Goal: Task Accomplishment & Management: Manage account settings

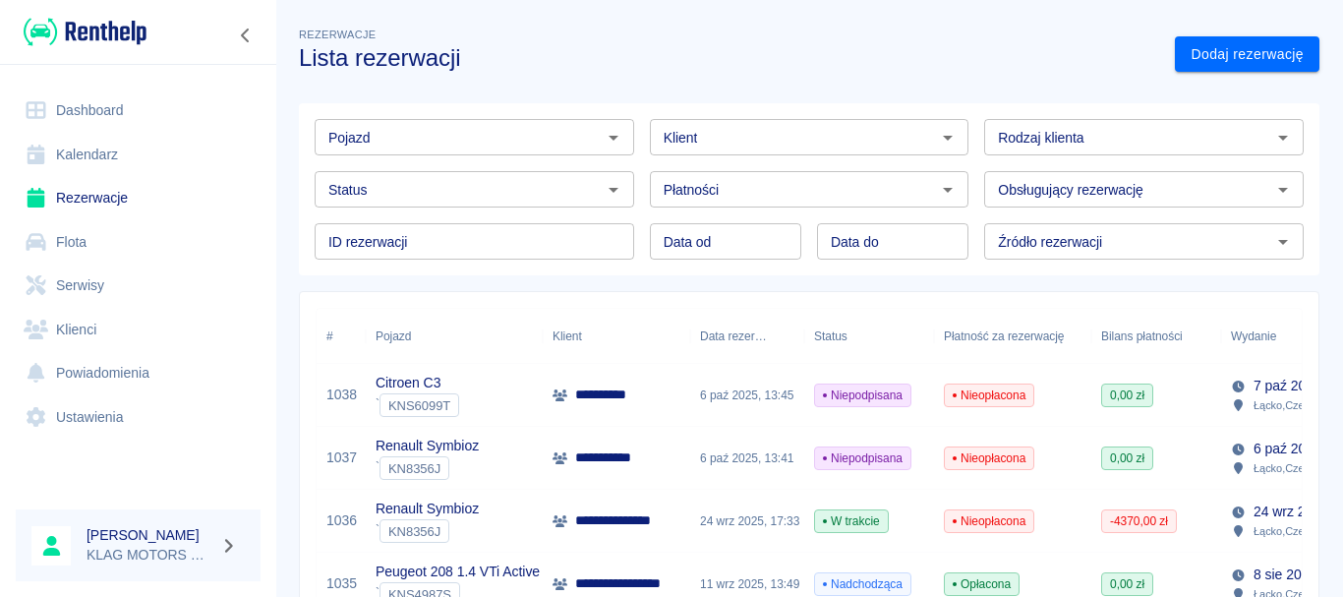
scroll to position [98, 0]
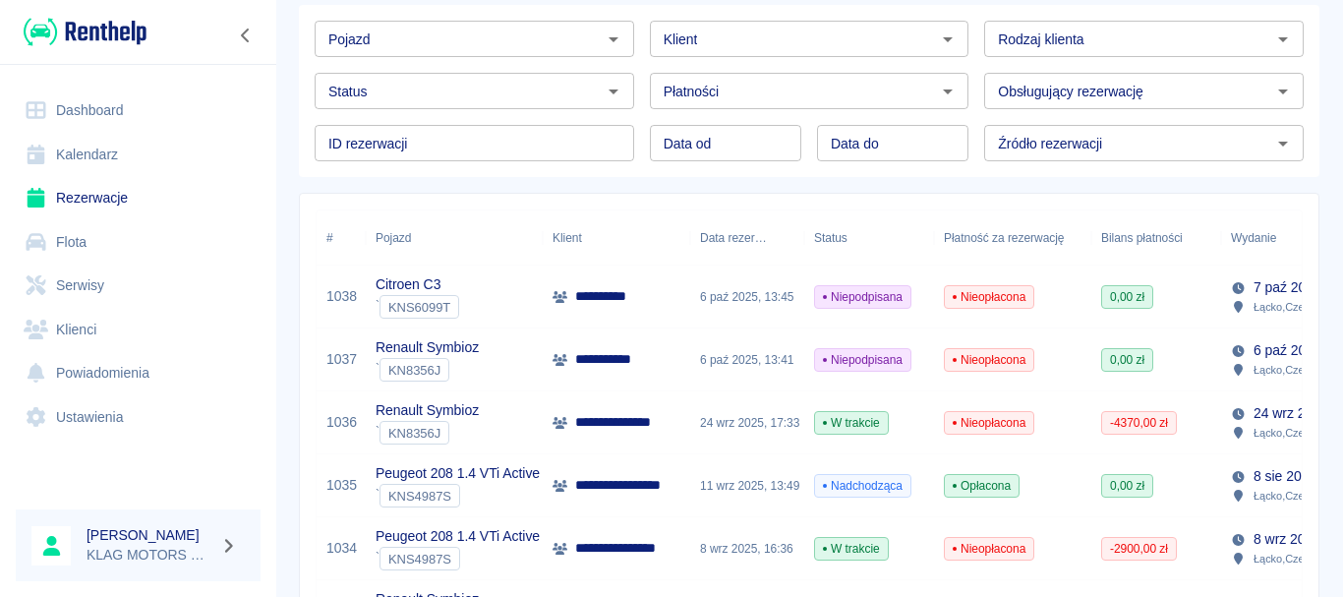
click at [491, 361] on div "Renault Symbioz ` KN8356J" at bounding box center [454, 359] width 177 height 63
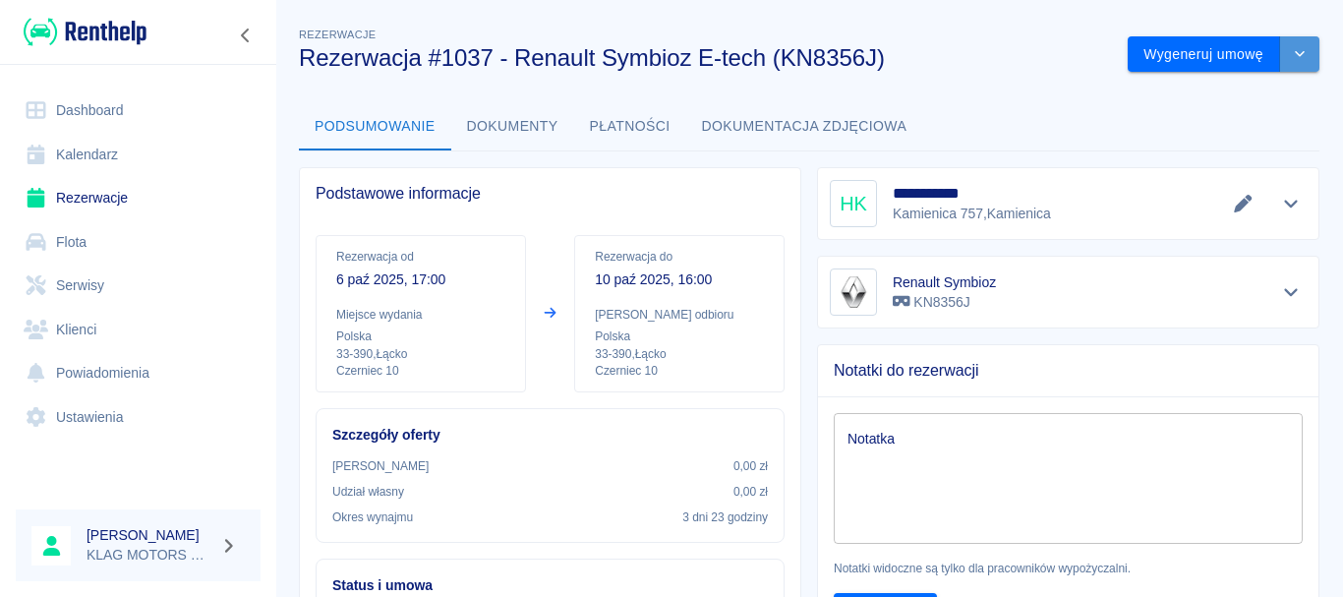
click at [1295, 51] on button "drop-down" at bounding box center [1299, 54] width 39 height 36
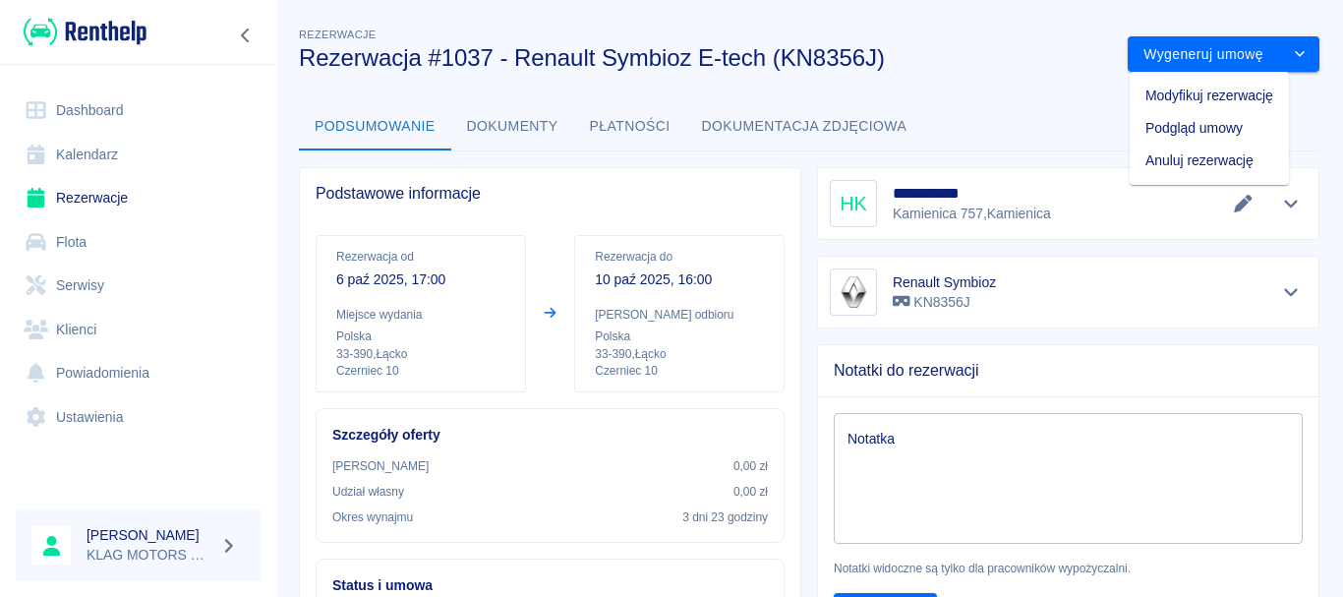
click at [1184, 158] on li "Anuluj rezerwację" at bounding box center [1209, 161] width 159 height 32
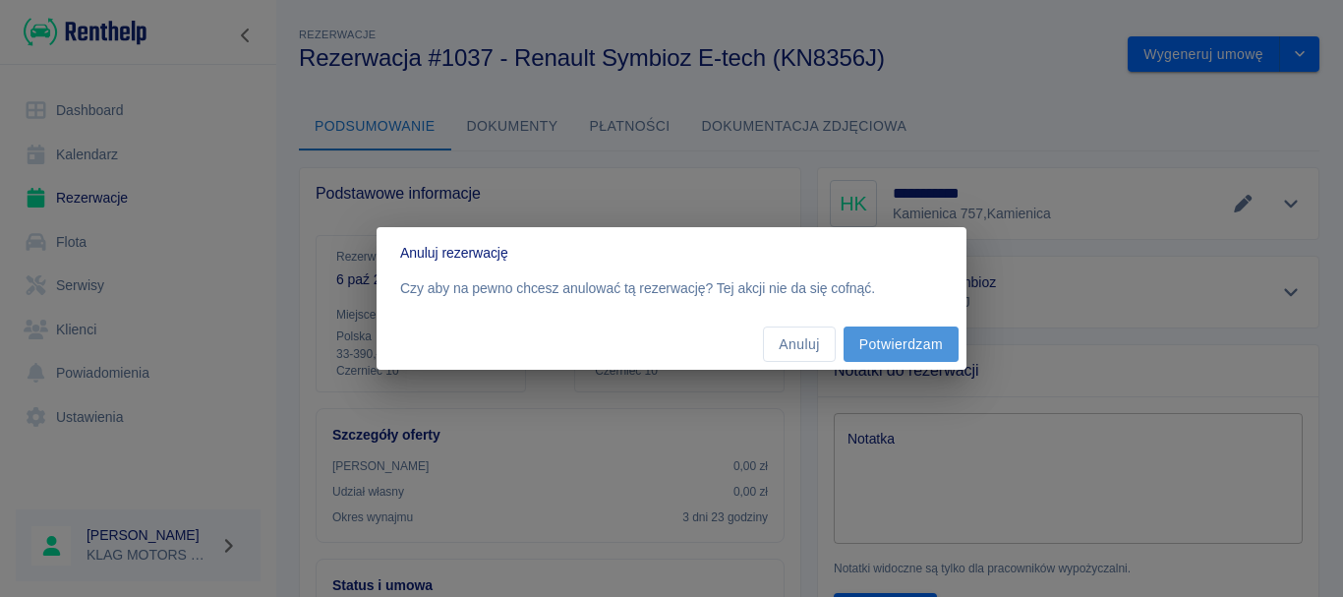
click at [911, 346] on button "Potwierdzam" at bounding box center [901, 344] width 115 height 36
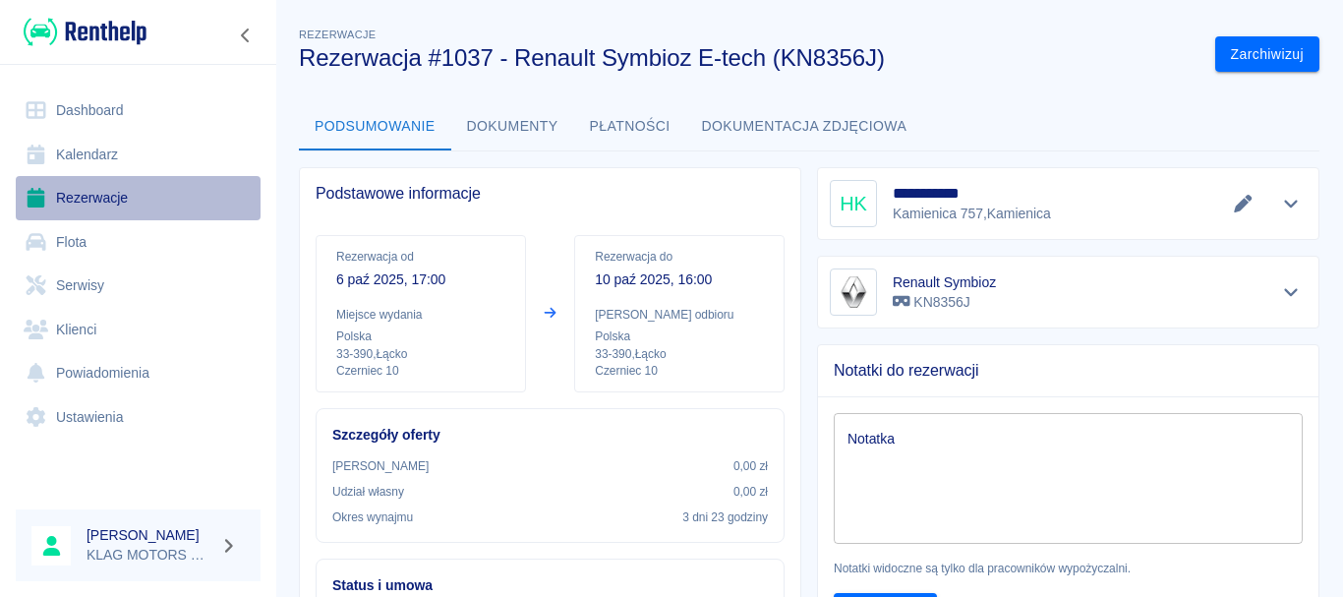
click at [132, 202] on link "Rezerwacje" at bounding box center [138, 198] width 245 height 44
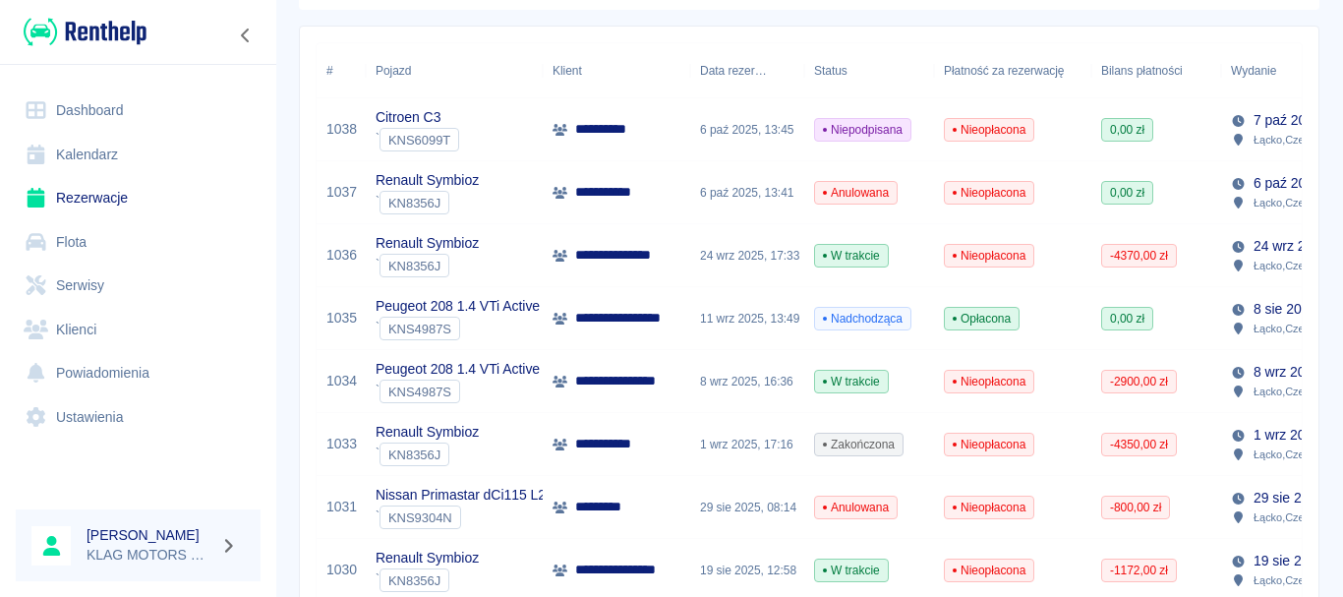
scroll to position [295, 0]
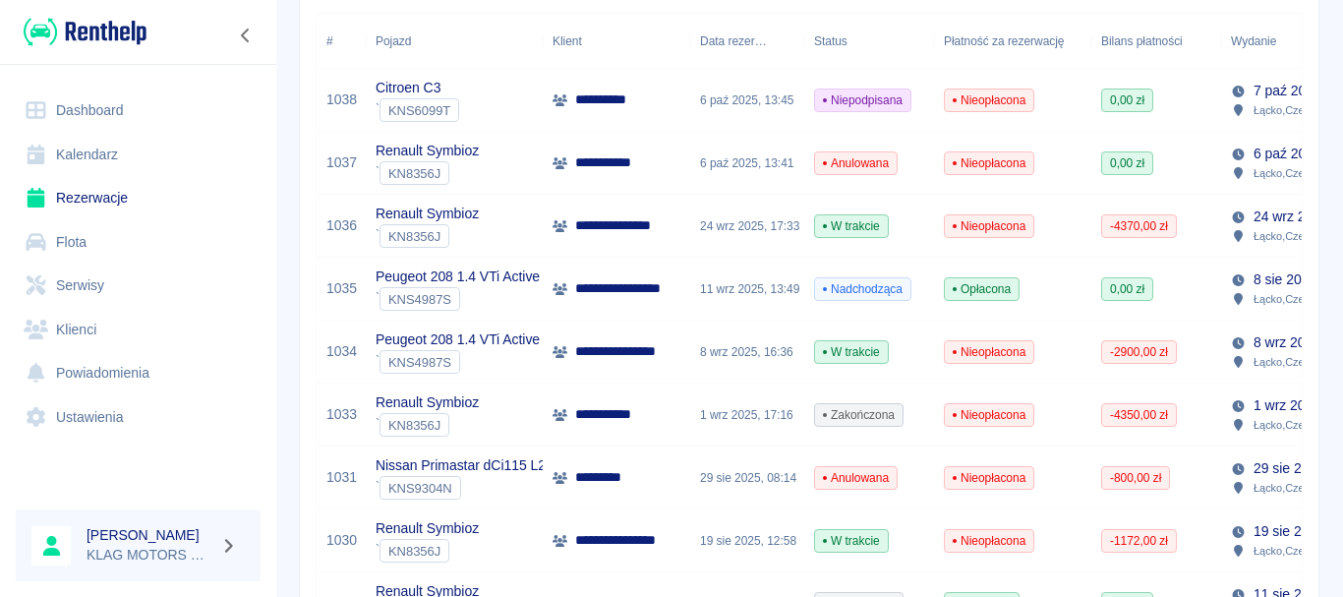
click at [637, 292] on p "**********" at bounding box center [632, 288] width 115 height 21
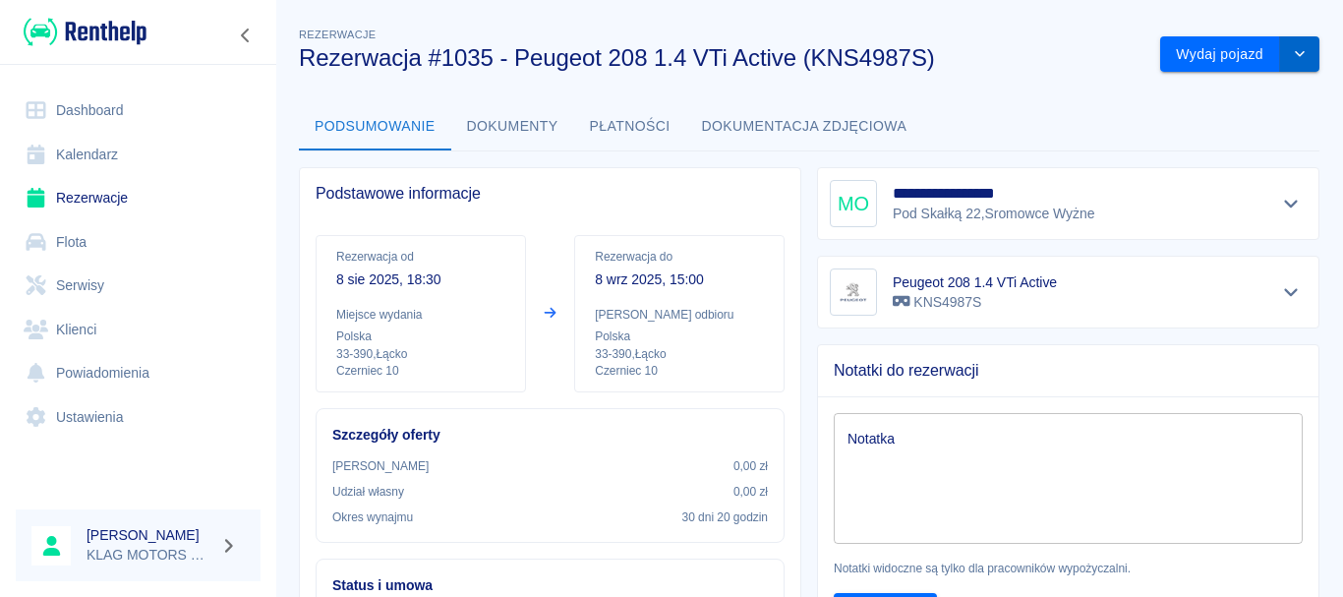
click at [1292, 56] on icon "drop-down" at bounding box center [1300, 53] width 16 height 13
click at [623, 119] on button "Płatności" at bounding box center [630, 126] width 112 height 47
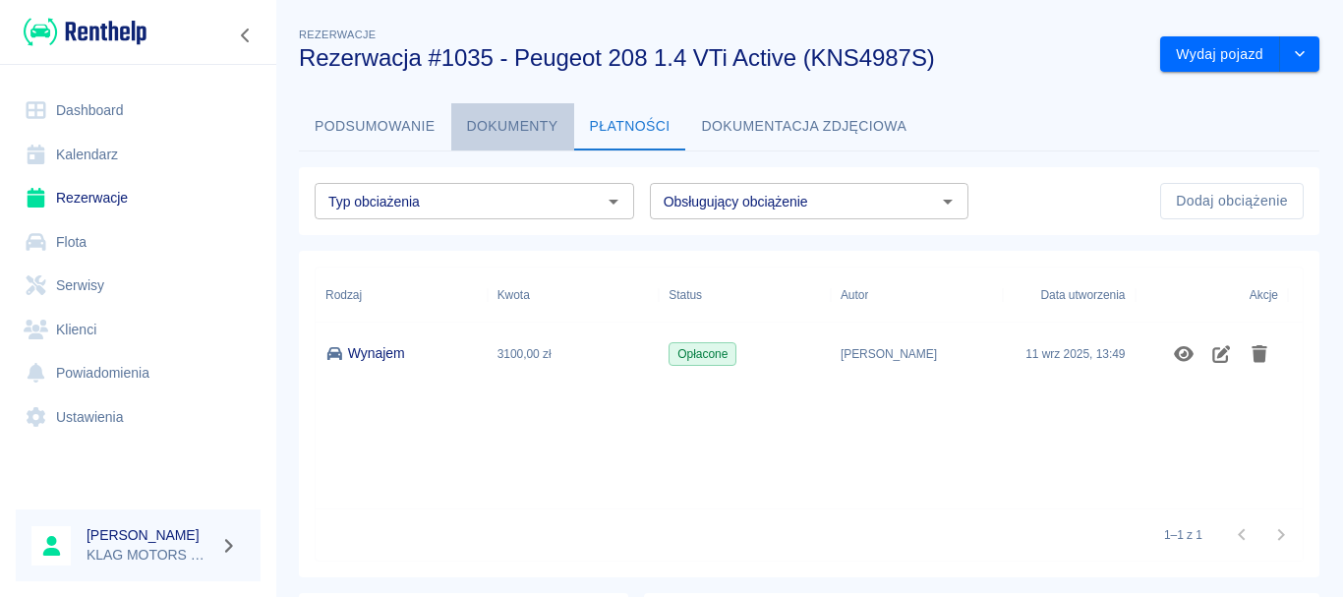
click at [485, 132] on button "Dokumenty" at bounding box center [512, 126] width 123 height 47
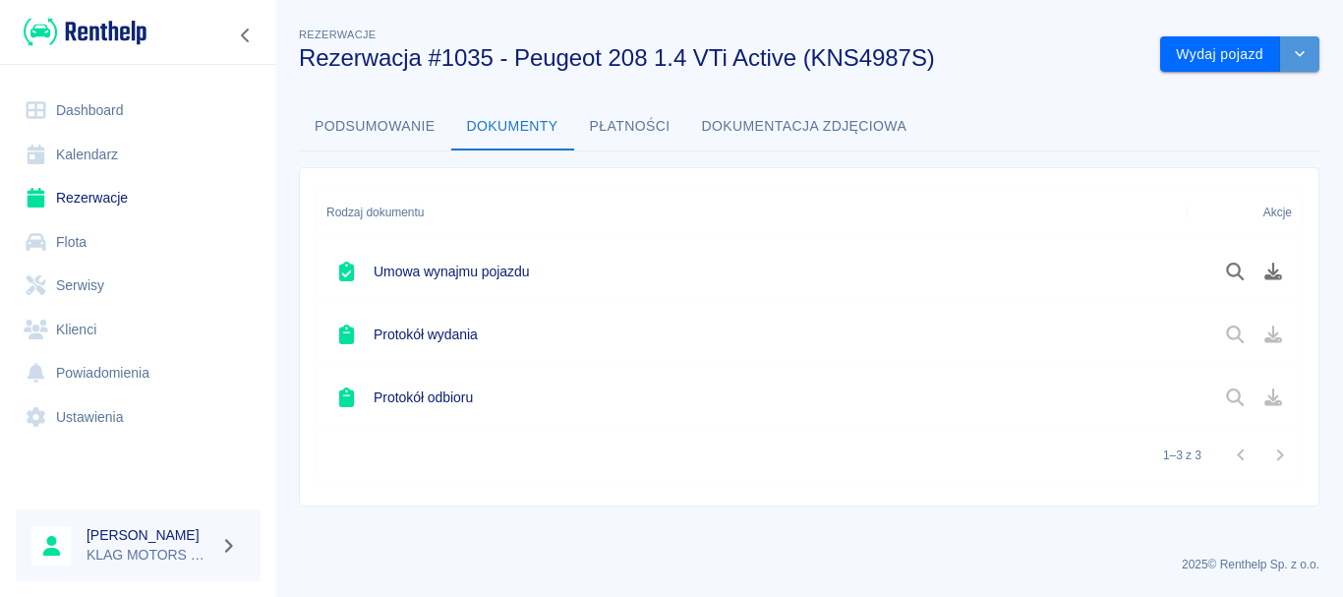
click at [1309, 63] on button "drop-down" at bounding box center [1299, 54] width 39 height 36
click at [1238, 95] on li "Anuluj rezerwację" at bounding box center [1240, 96] width 140 height 32
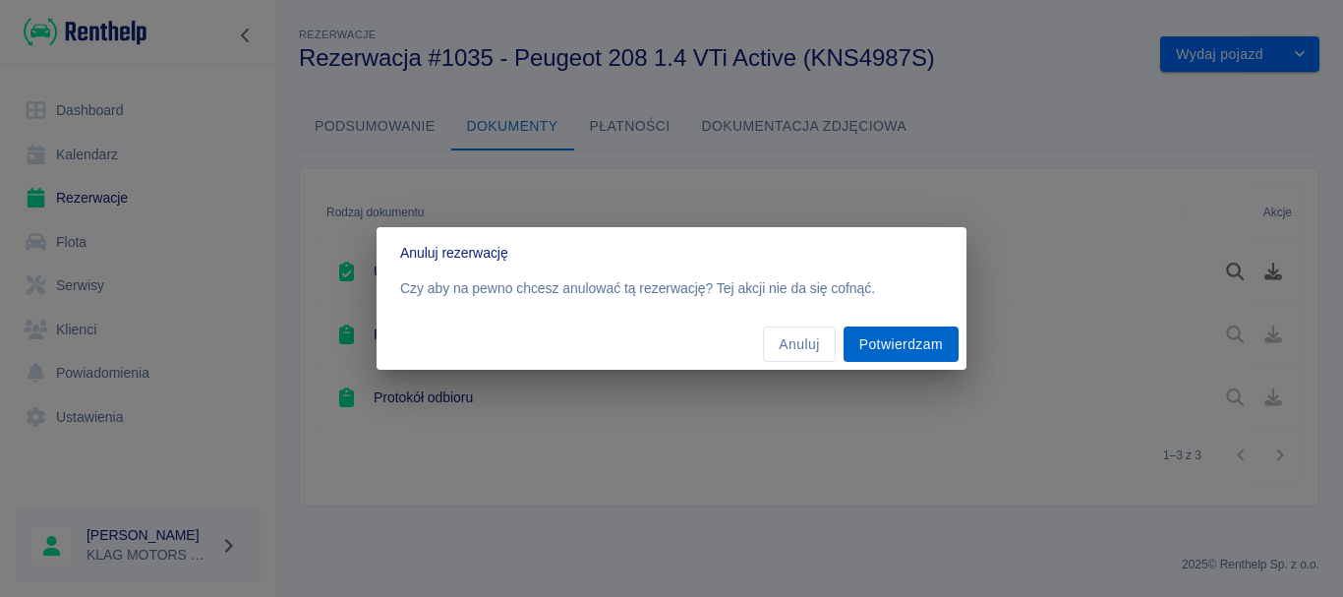
click at [897, 336] on button "Potwierdzam" at bounding box center [901, 344] width 115 height 36
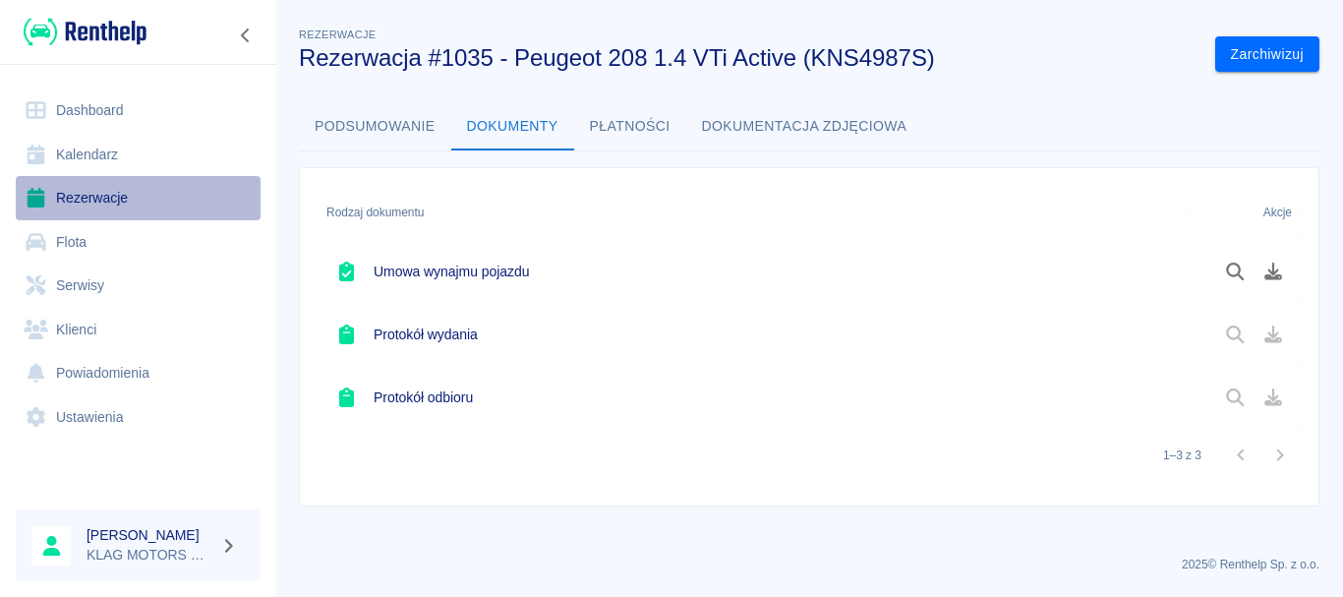
click at [172, 201] on link "Rezerwacje" at bounding box center [138, 198] width 245 height 44
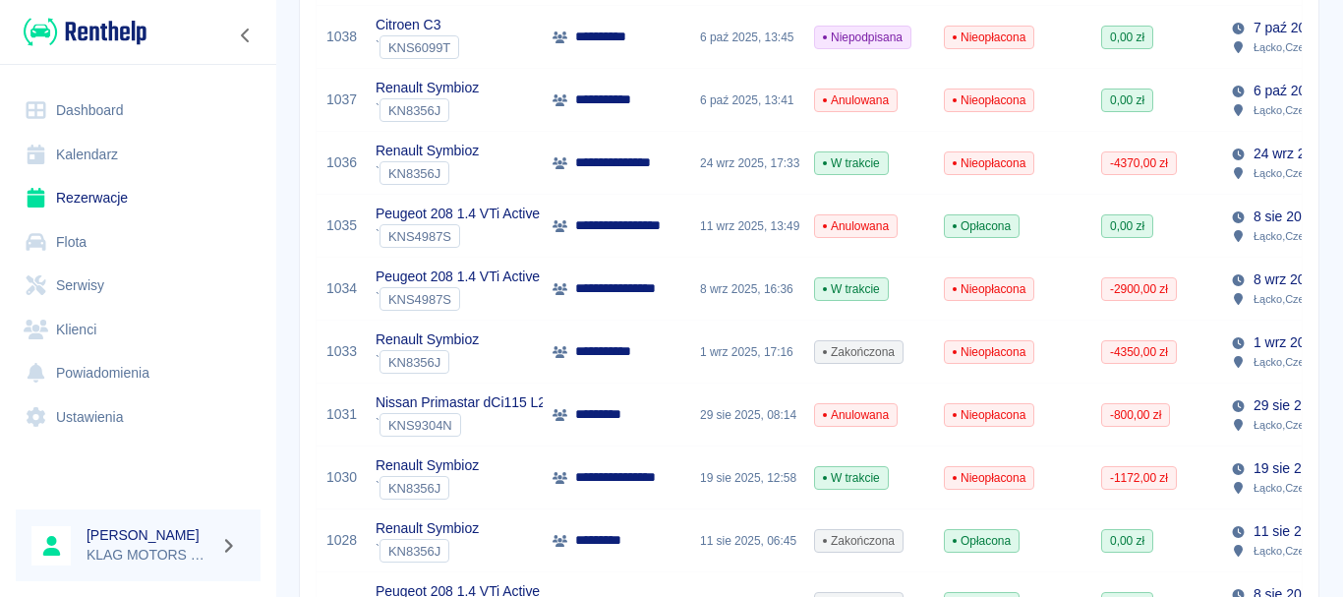
scroll to position [393, 0]
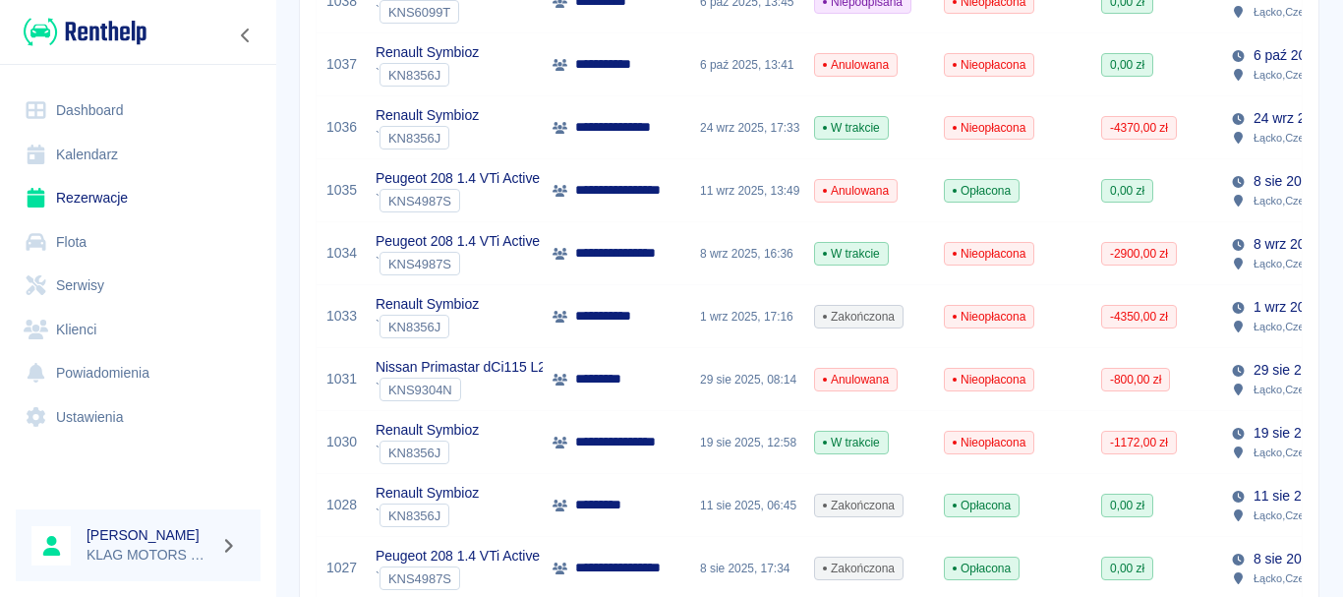
click at [492, 462] on div "Renault Symbioz ` KN8356J" at bounding box center [454, 442] width 177 height 63
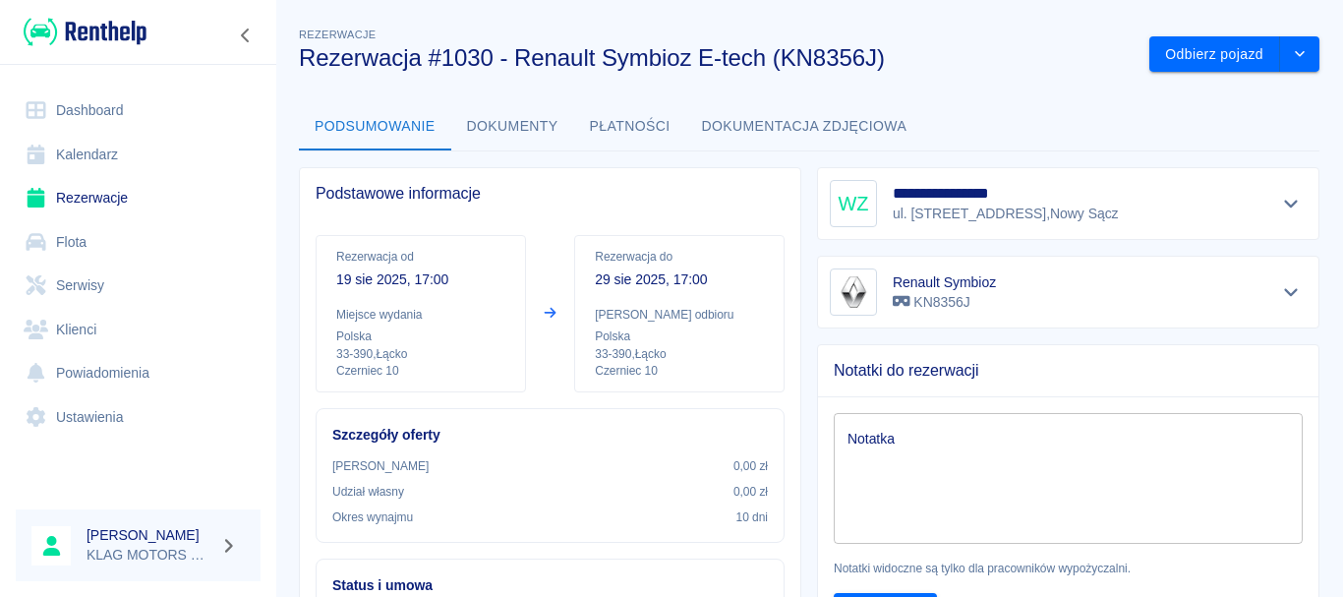
click at [544, 124] on button "Dokumenty" at bounding box center [512, 126] width 123 height 47
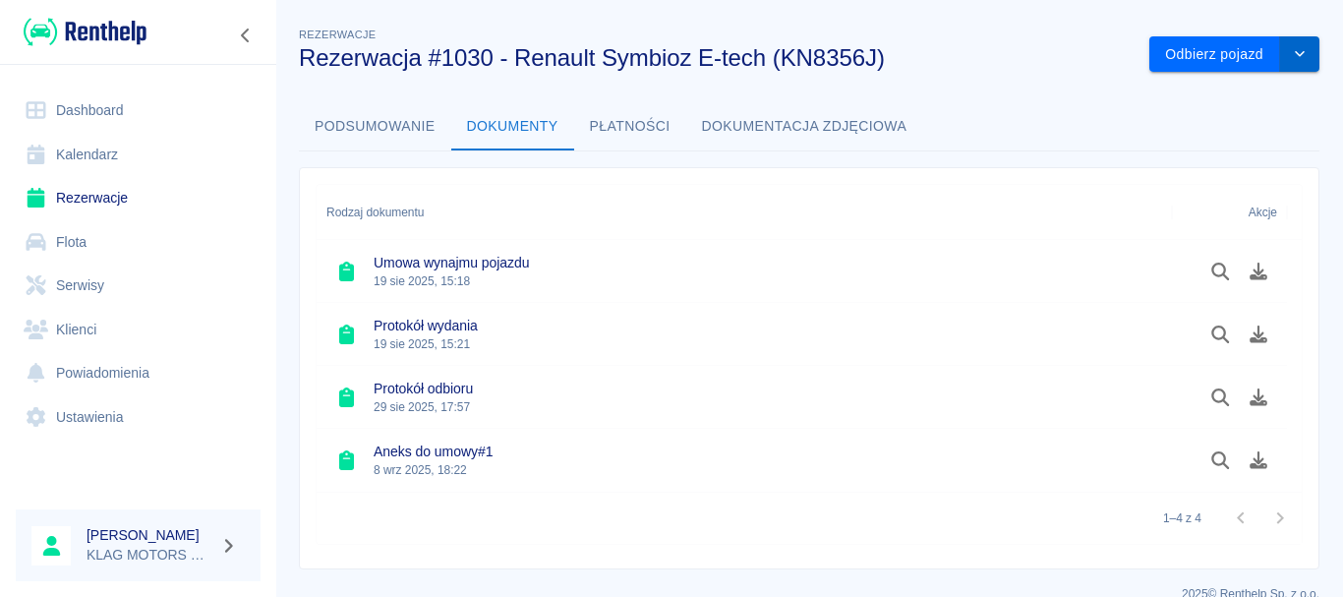
click at [1302, 54] on button "drop-down" at bounding box center [1299, 54] width 39 height 36
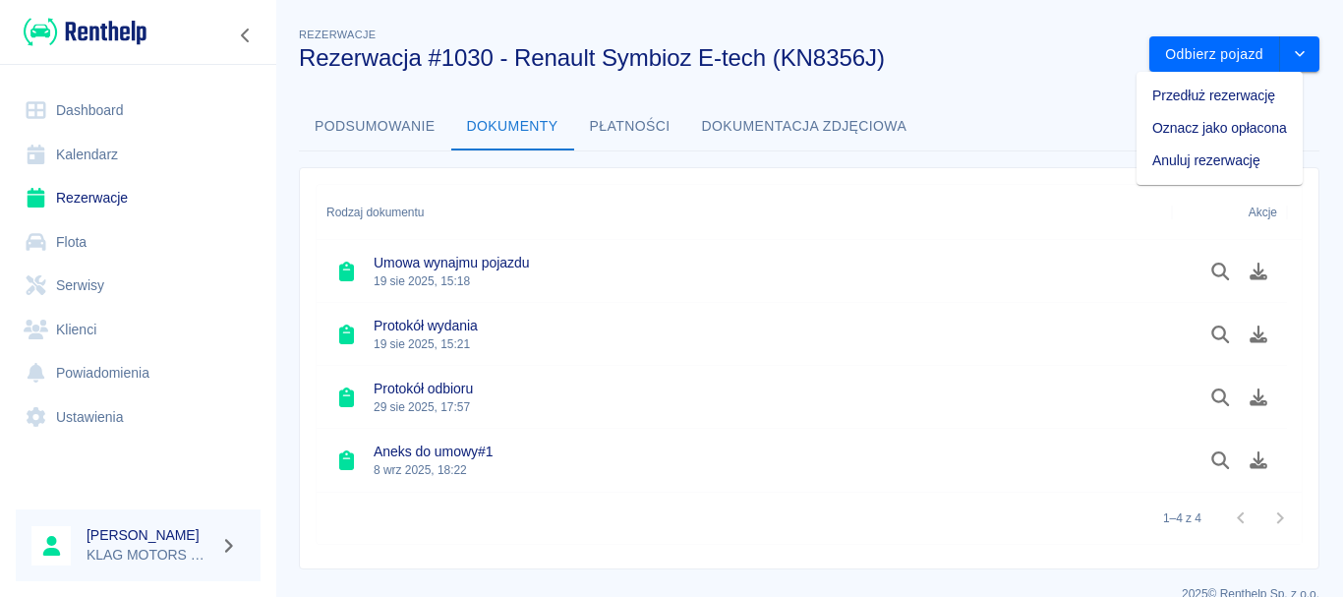
click at [411, 144] on button "Podsumowanie" at bounding box center [375, 126] width 152 height 47
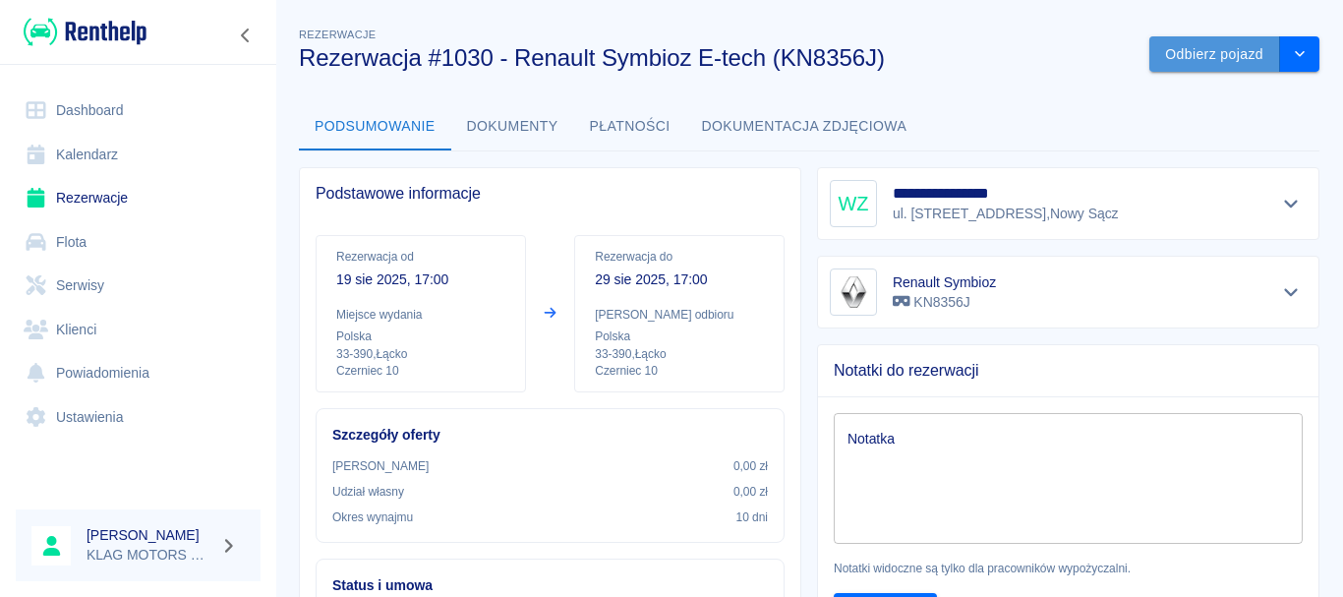
click at [1191, 45] on button "Odbierz pojazd" at bounding box center [1214, 54] width 131 height 36
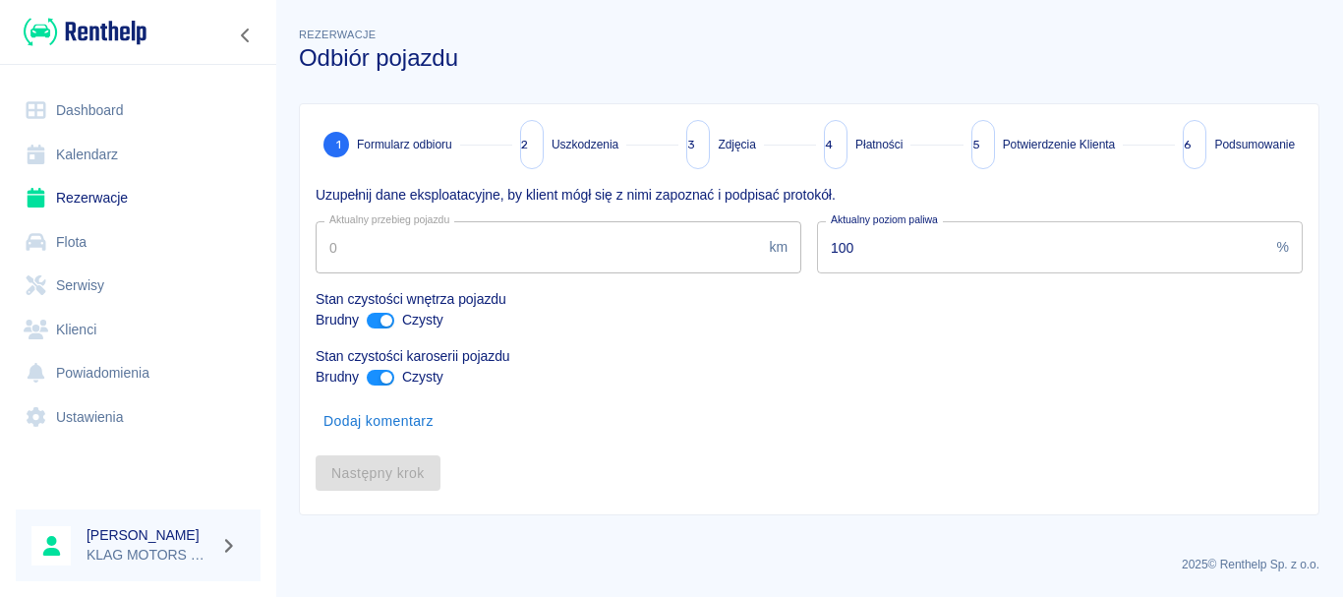
type input "2267"
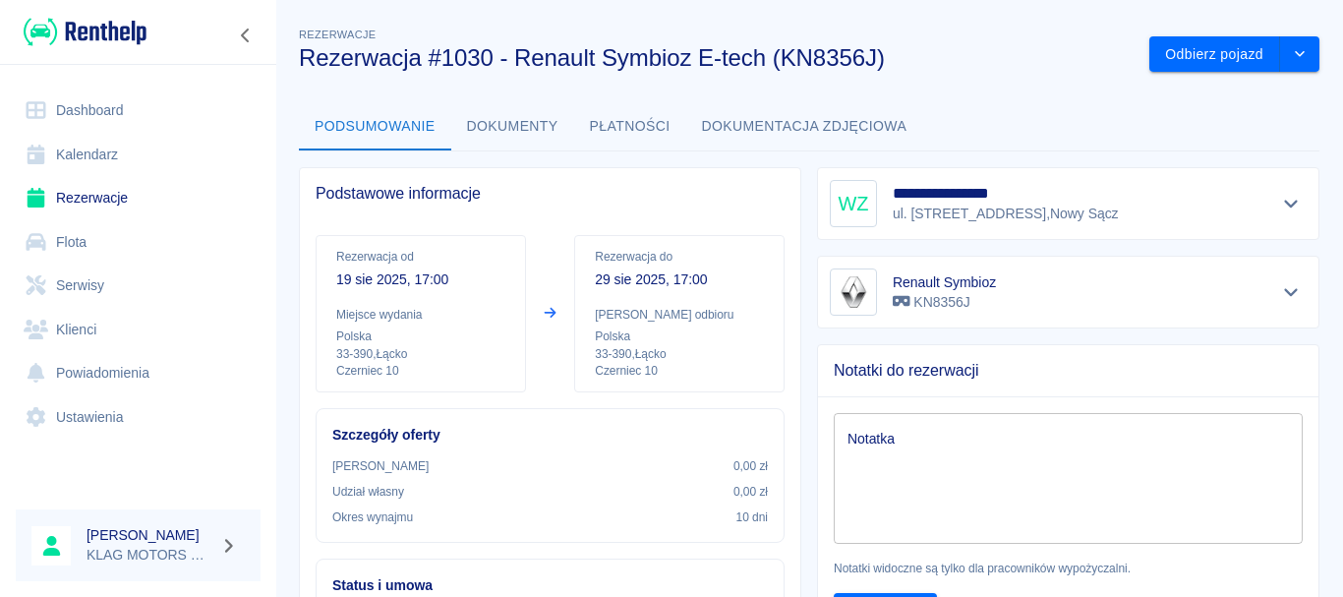
click at [544, 137] on button "Dokumenty" at bounding box center [512, 126] width 123 height 47
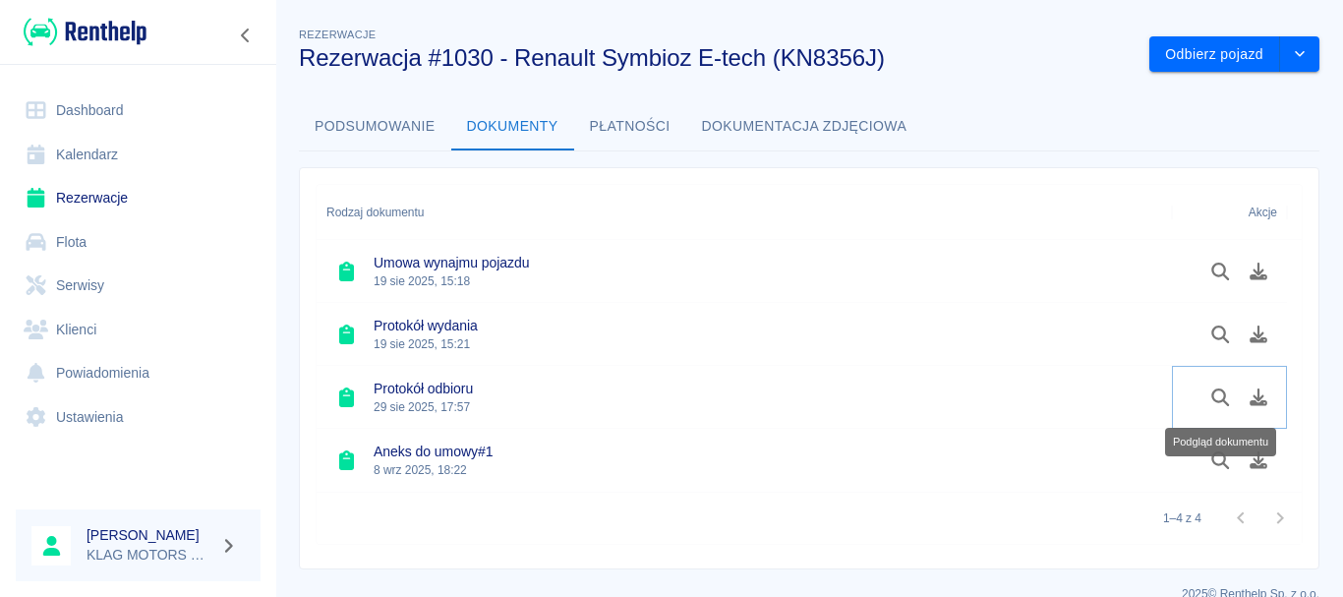
click at [1219, 399] on icon "Podgląd dokumentu" at bounding box center [1220, 397] width 23 height 18
click at [131, 202] on link "Rezerwacje" at bounding box center [138, 198] width 245 height 44
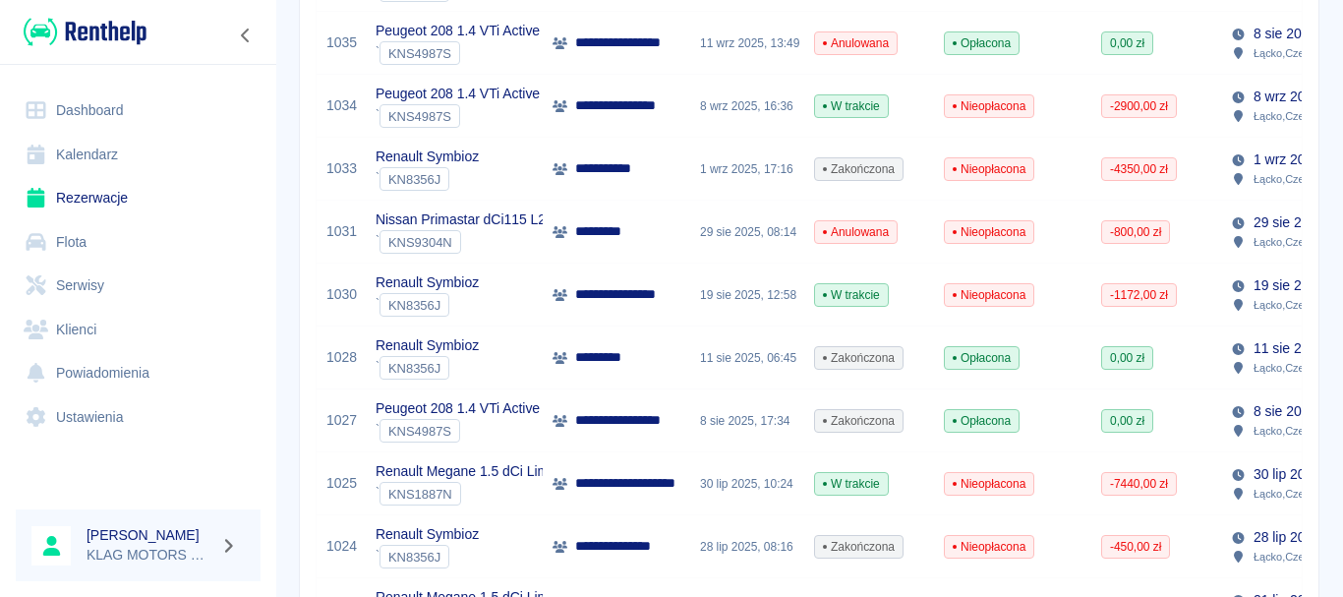
scroll to position [506, 0]
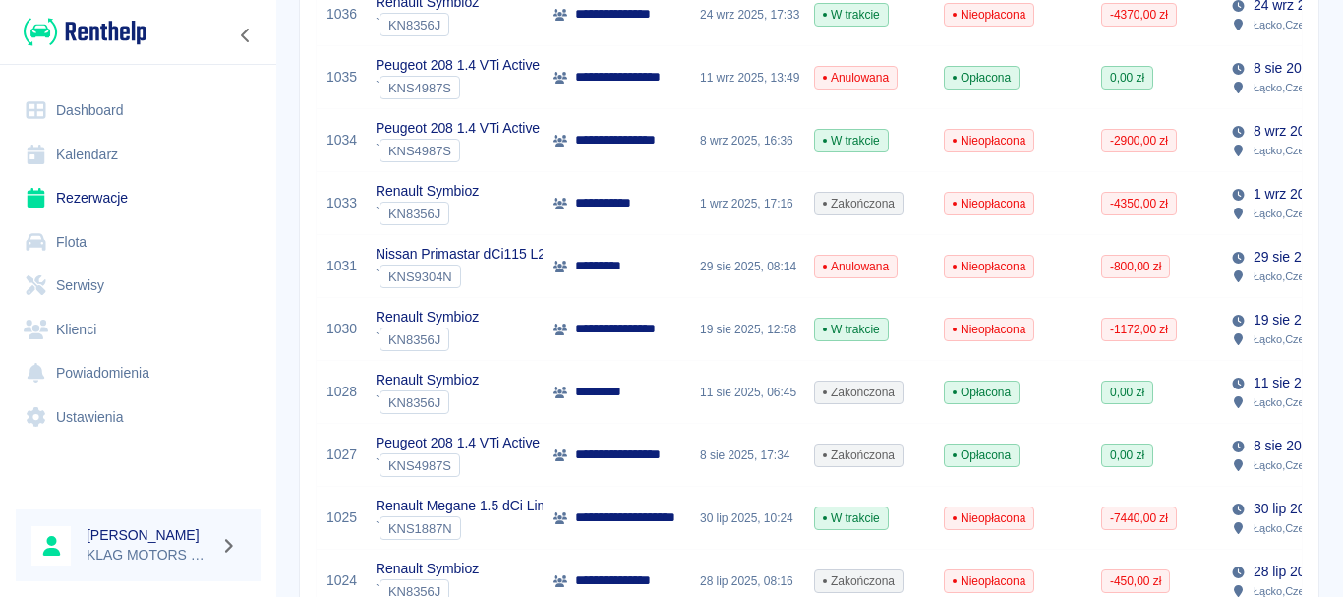
click at [514, 521] on div "` KNS1887N" at bounding box center [474, 528] width 196 height 24
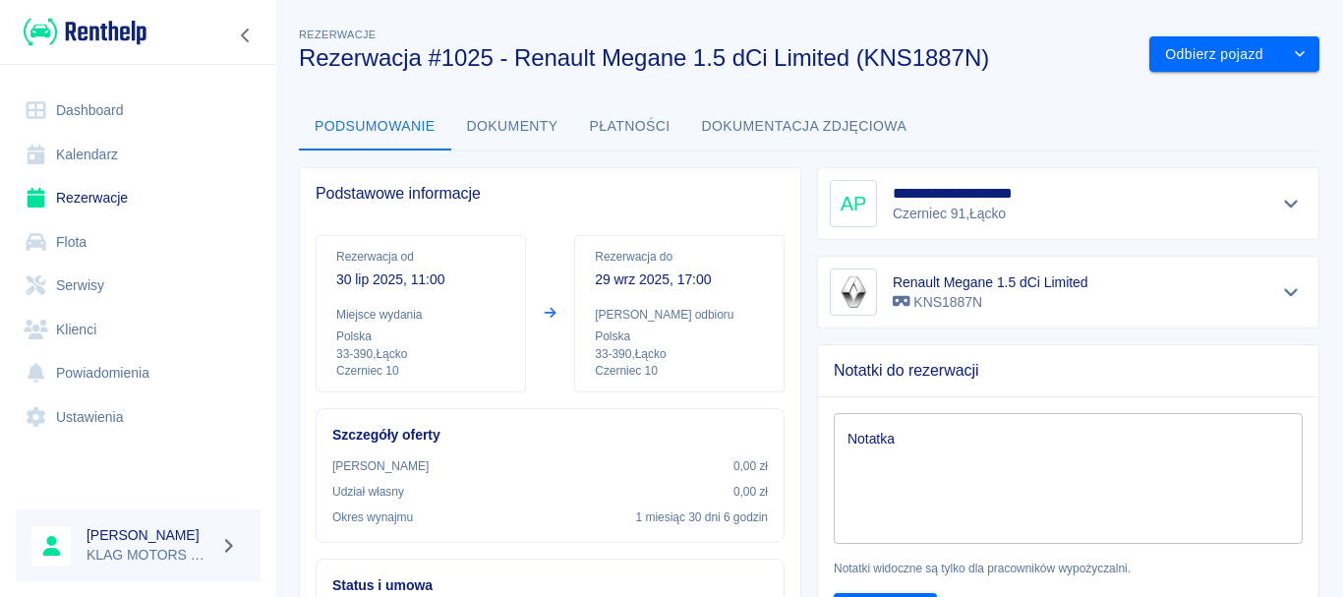
click at [534, 122] on button "Dokumenty" at bounding box center [512, 126] width 123 height 47
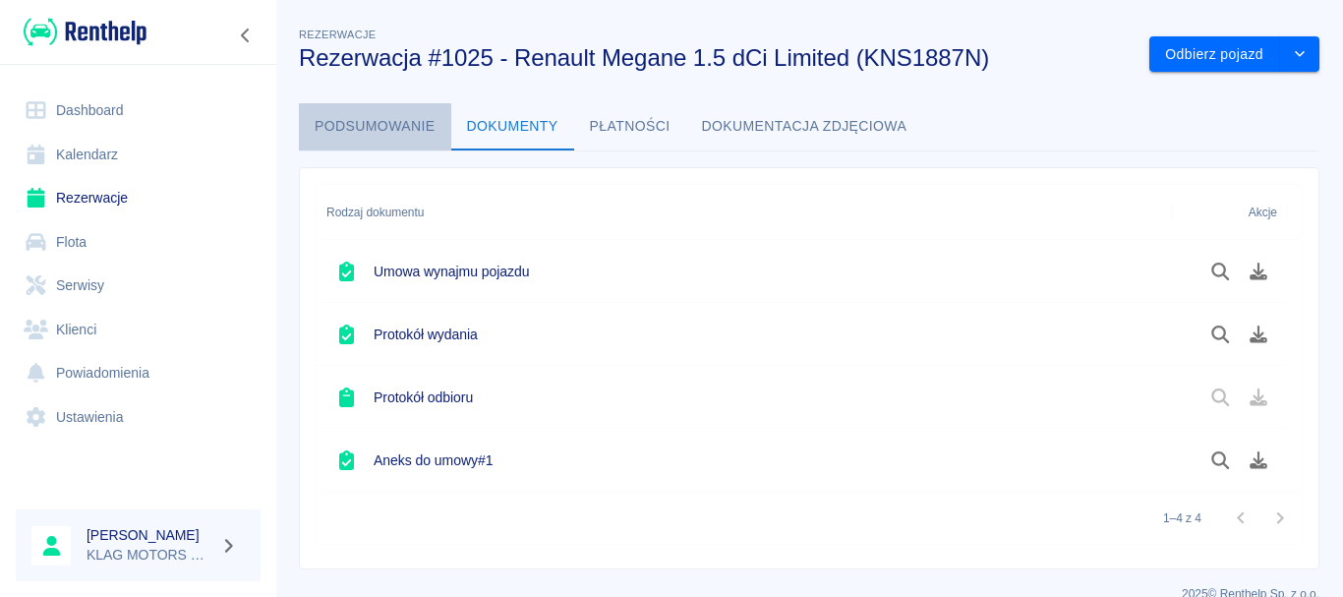
click at [417, 123] on button "Podsumowanie" at bounding box center [375, 126] width 152 height 47
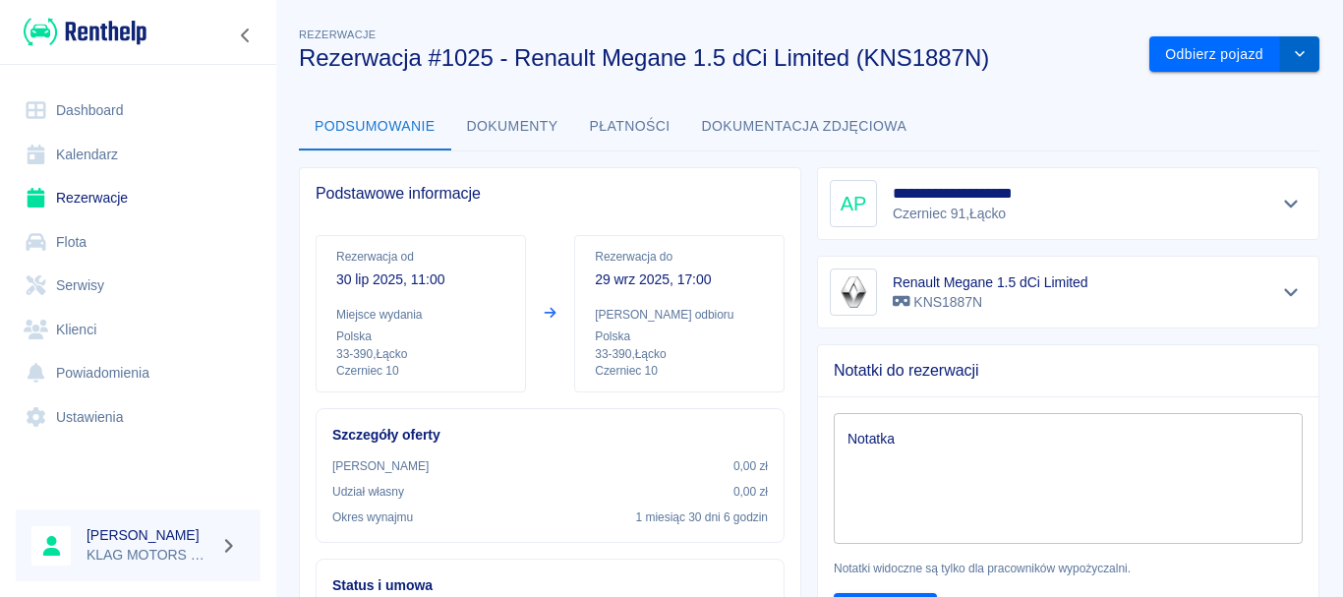
click at [1303, 62] on button "drop-down" at bounding box center [1299, 54] width 39 height 36
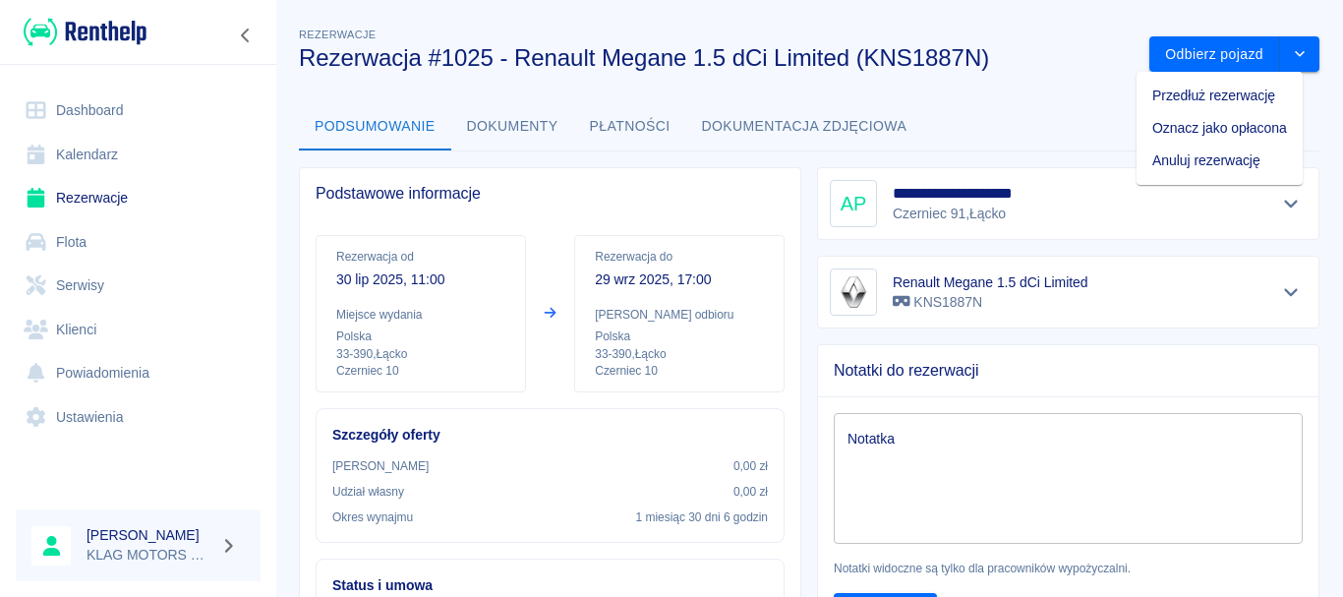
click at [1212, 104] on li "Przedłuż rezerwację" at bounding box center [1220, 96] width 166 height 32
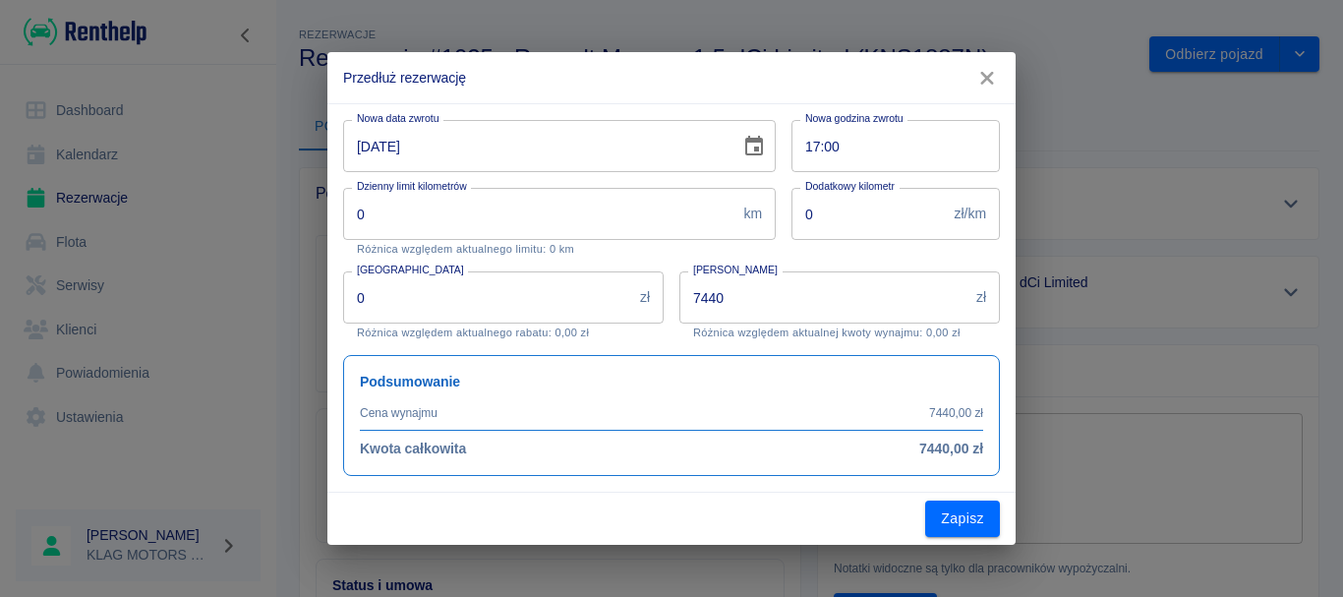
click at [971, 74] on button "button" at bounding box center [986, 78] width 41 height 36
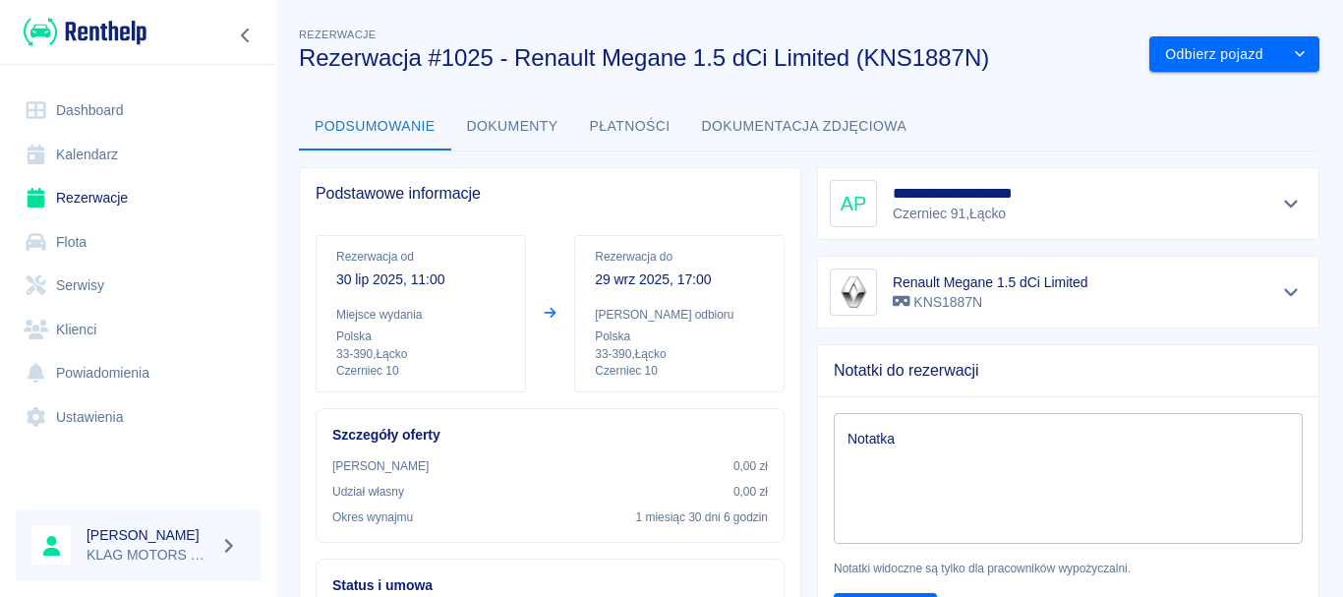
click at [121, 206] on link "Rezerwacje" at bounding box center [138, 198] width 245 height 44
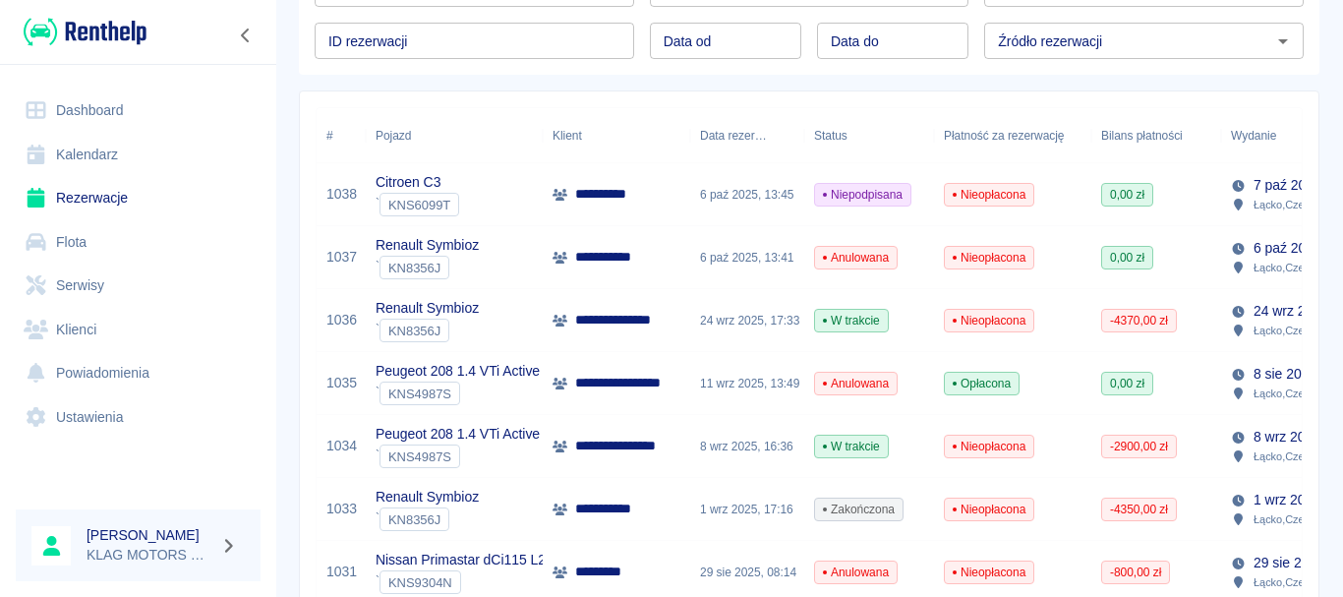
scroll to position [393, 0]
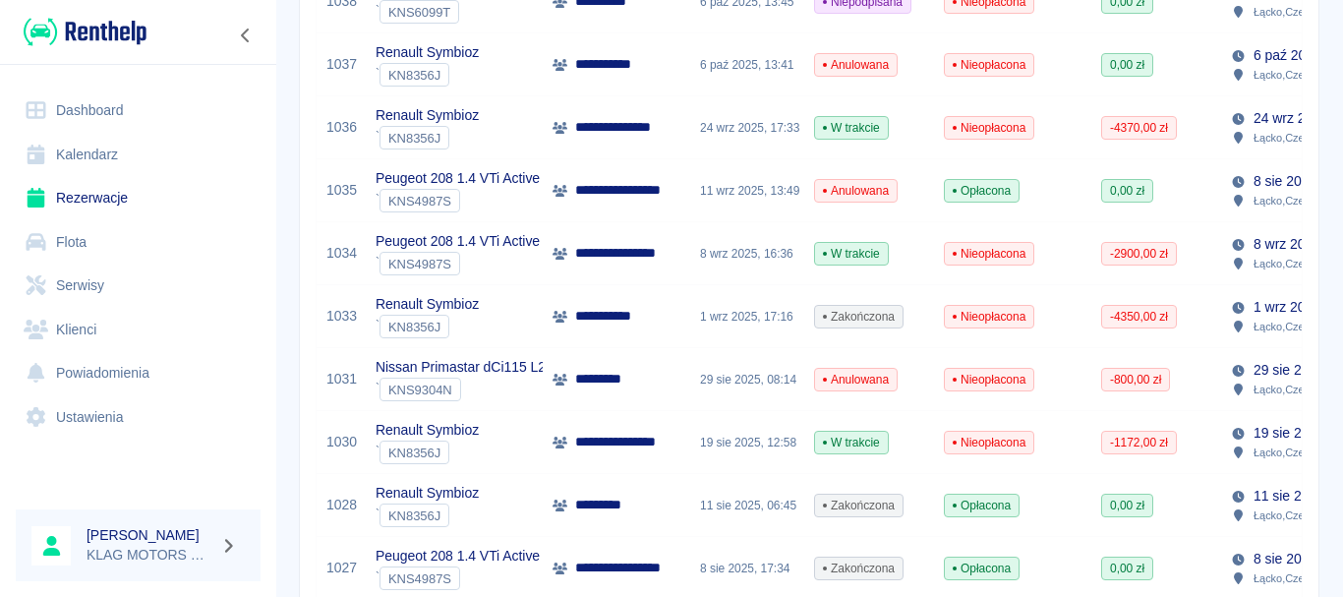
click at [520, 318] on div "Renault Symbioz ` KN8356J" at bounding box center [454, 316] width 177 height 63
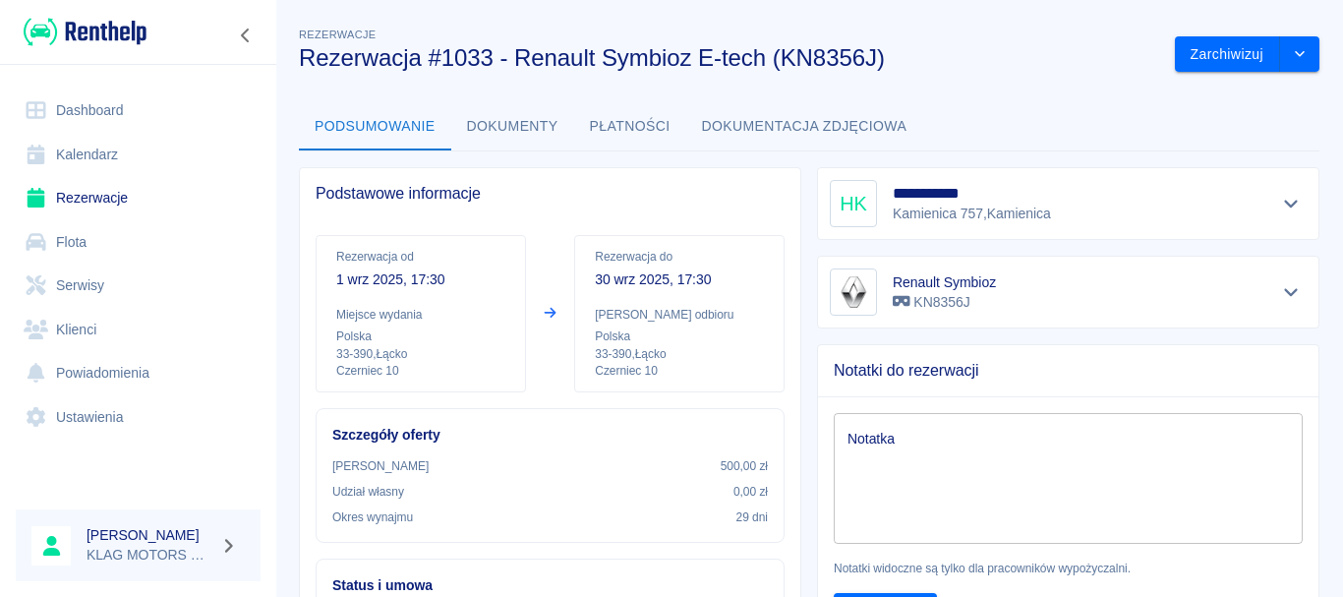
click at [556, 122] on button "Dokumenty" at bounding box center [512, 126] width 123 height 47
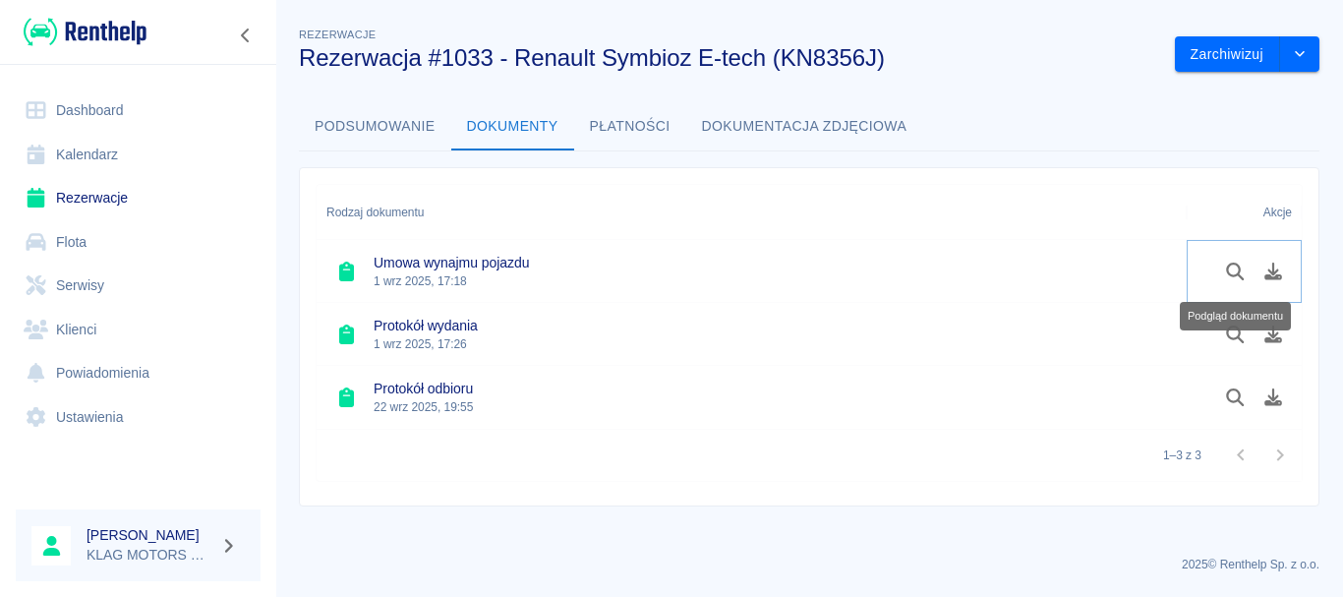
click at [1220, 278] on button "Podgląd dokumentu" at bounding box center [1235, 271] width 38 height 33
